Goal: Navigation & Orientation: Find specific page/section

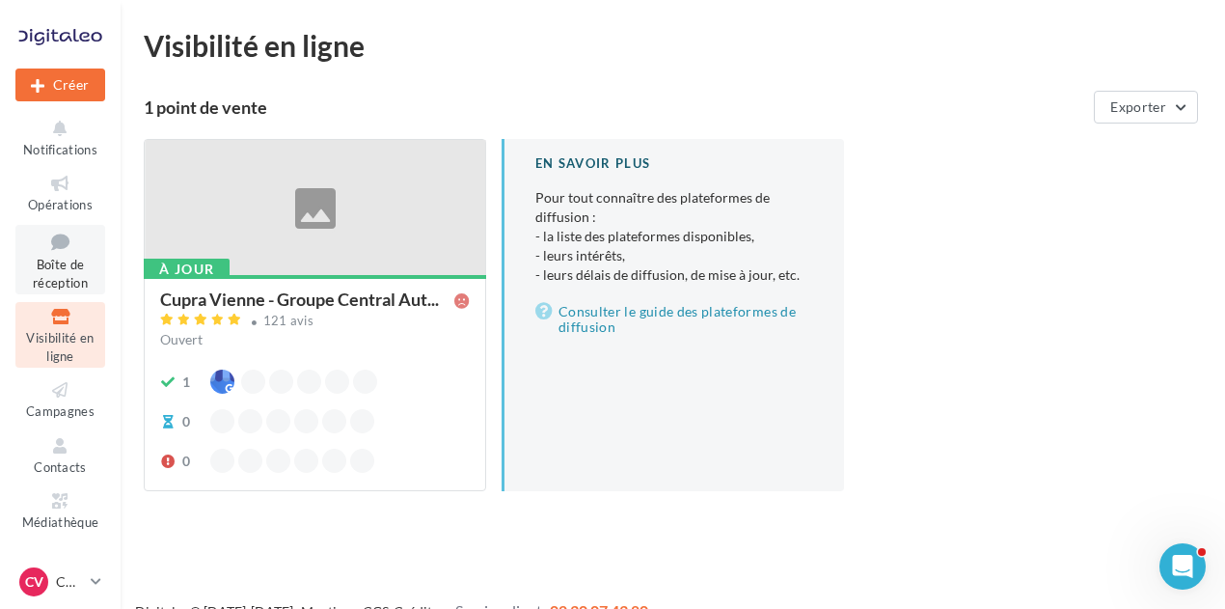
click at [56, 238] on icon at bounding box center [60, 242] width 78 height 26
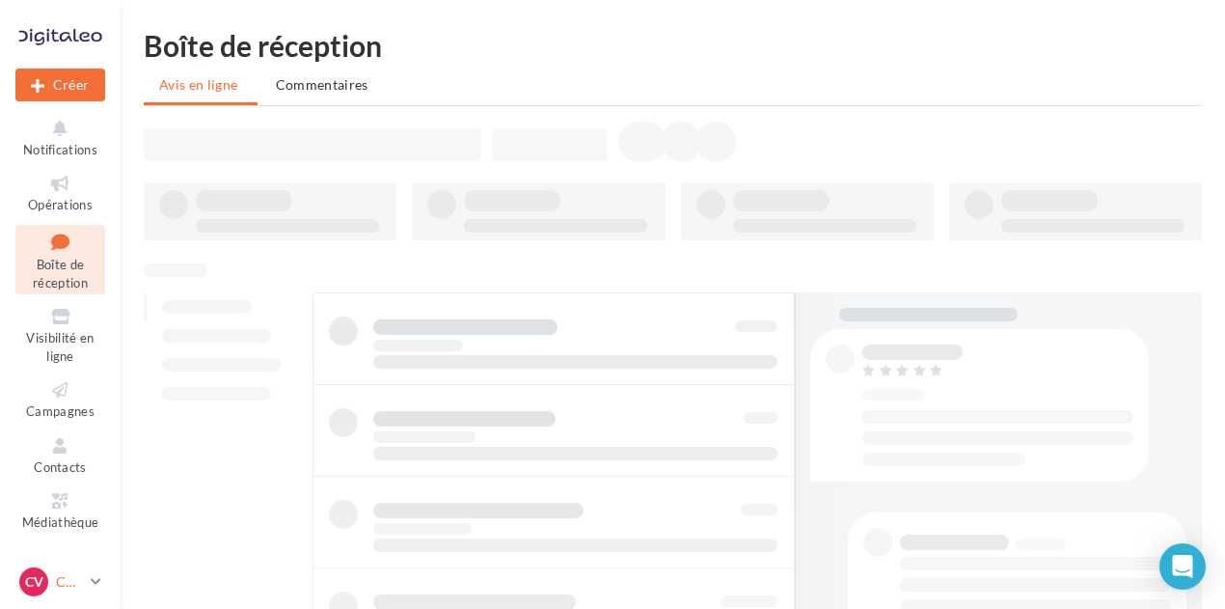
click at [75, 583] on p "CUPRA Vienne" at bounding box center [69, 581] width 27 height 19
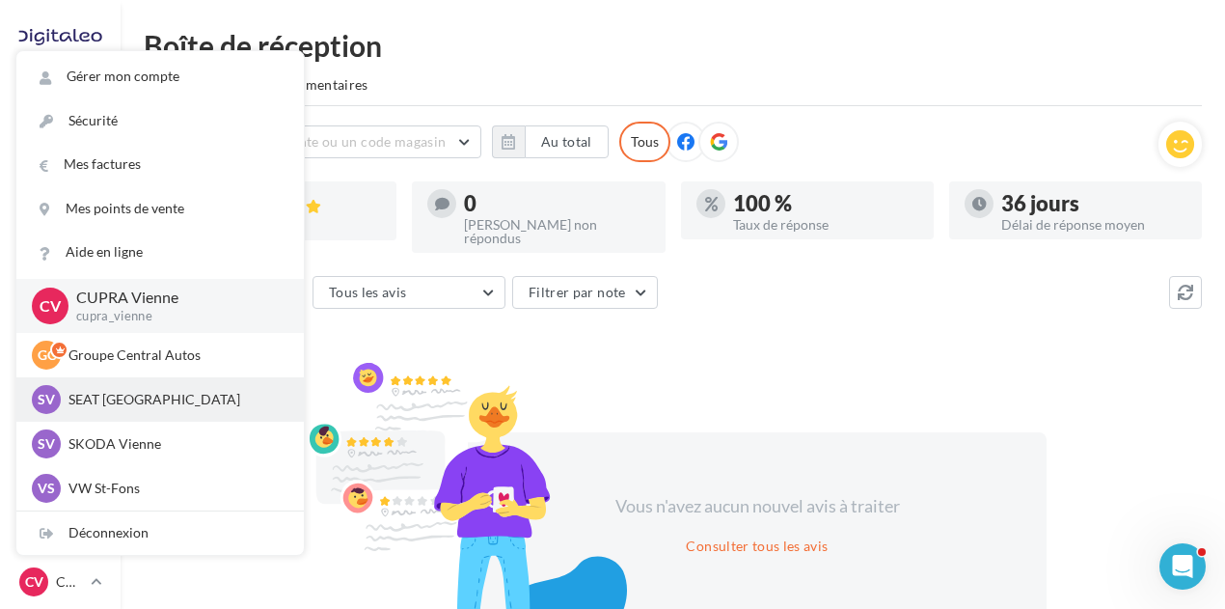
click at [128, 406] on p "SEAT Vienne" at bounding box center [175, 399] width 212 height 19
